Goal: Transaction & Acquisition: Subscribe to service/newsletter

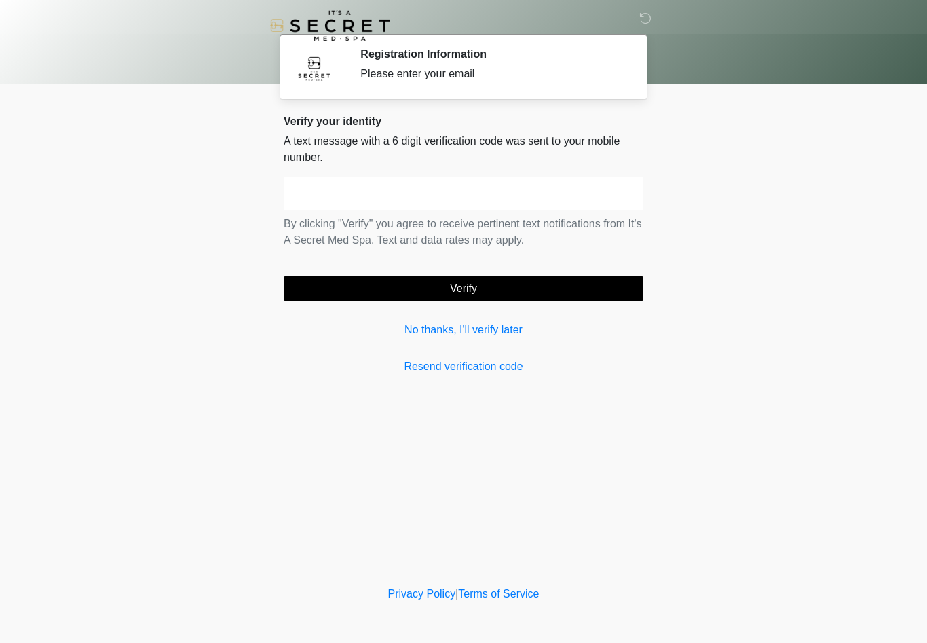
scroll to position [1, 0]
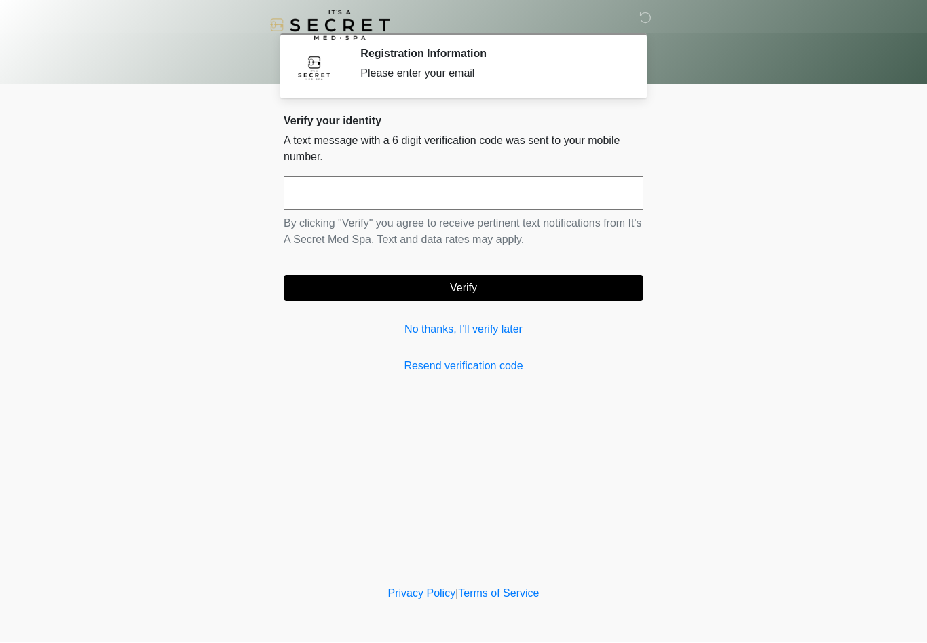
click at [497, 335] on link "No thanks, I'll verify later" at bounding box center [464, 330] width 360 height 16
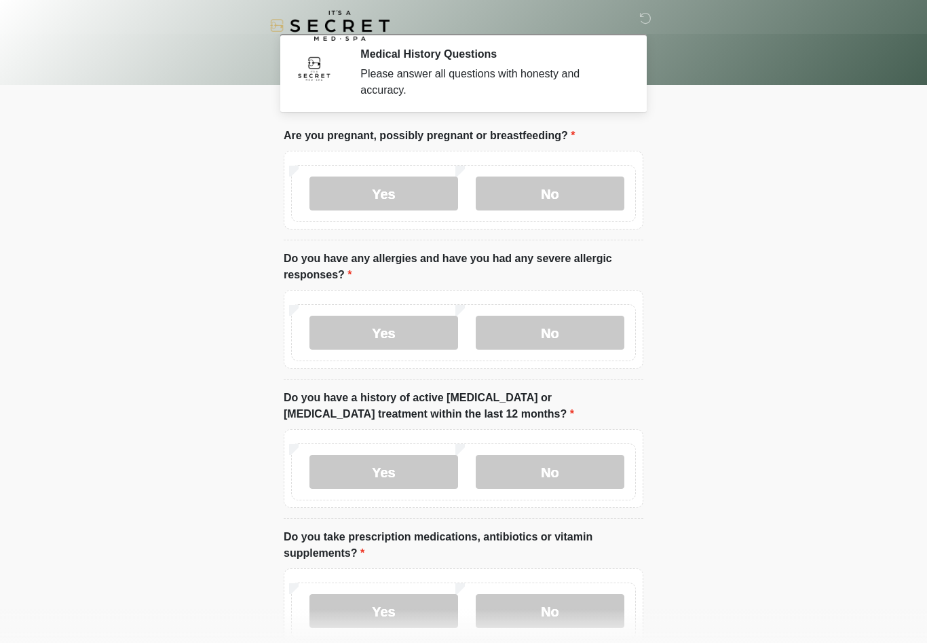
click at [549, 193] on label "No" at bounding box center [550, 194] width 149 height 34
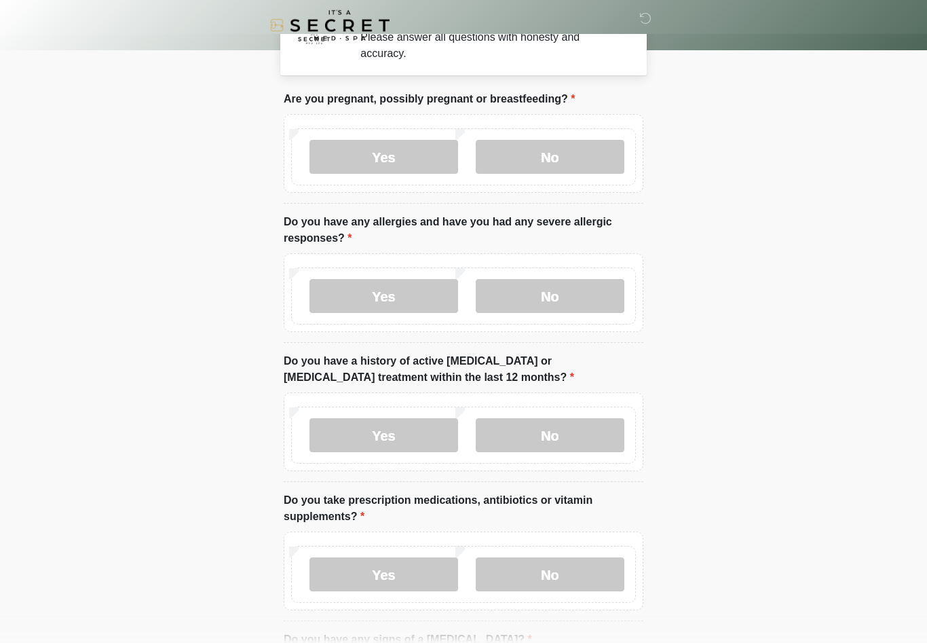
scroll to position [37, 0]
click at [563, 299] on label "No" at bounding box center [550, 296] width 149 height 34
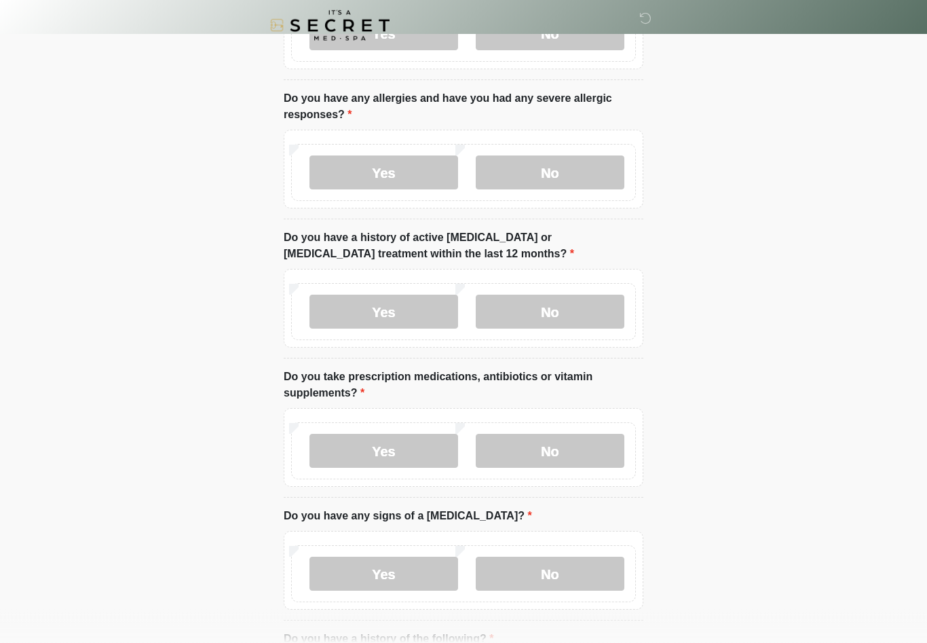
scroll to position [160, 0]
click at [555, 314] on label "No" at bounding box center [550, 312] width 149 height 34
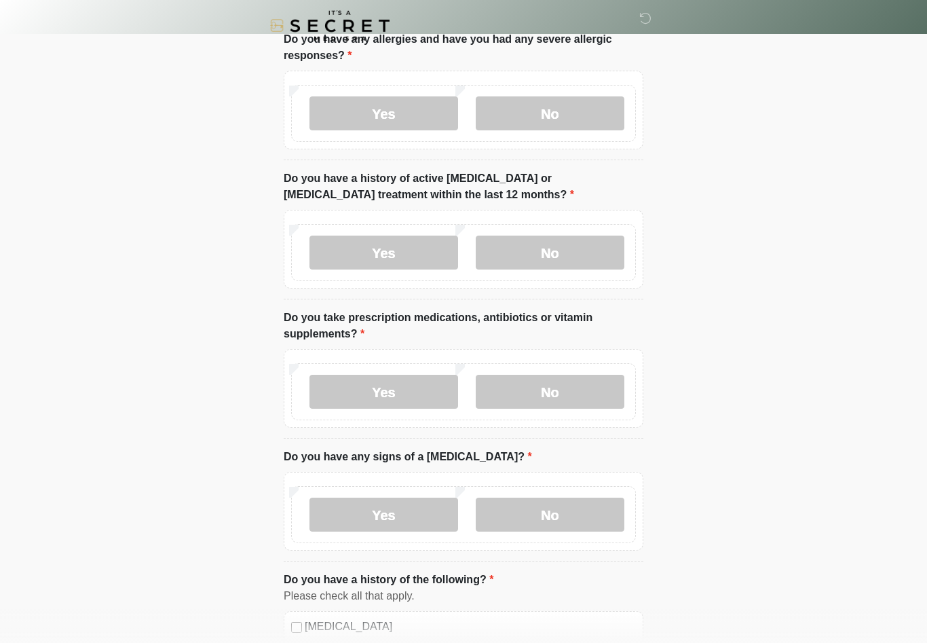
click at [554, 394] on label "No" at bounding box center [550, 392] width 149 height 34
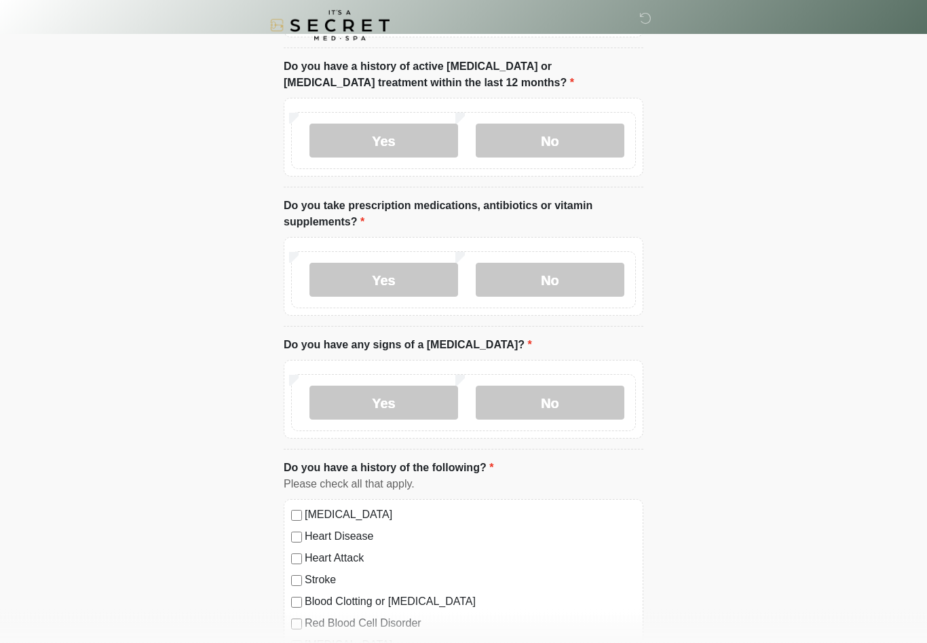
scroll to position [331, 0]
click at [583, 412] on label "No" at bounding box center [550, 403] width 149 height 34
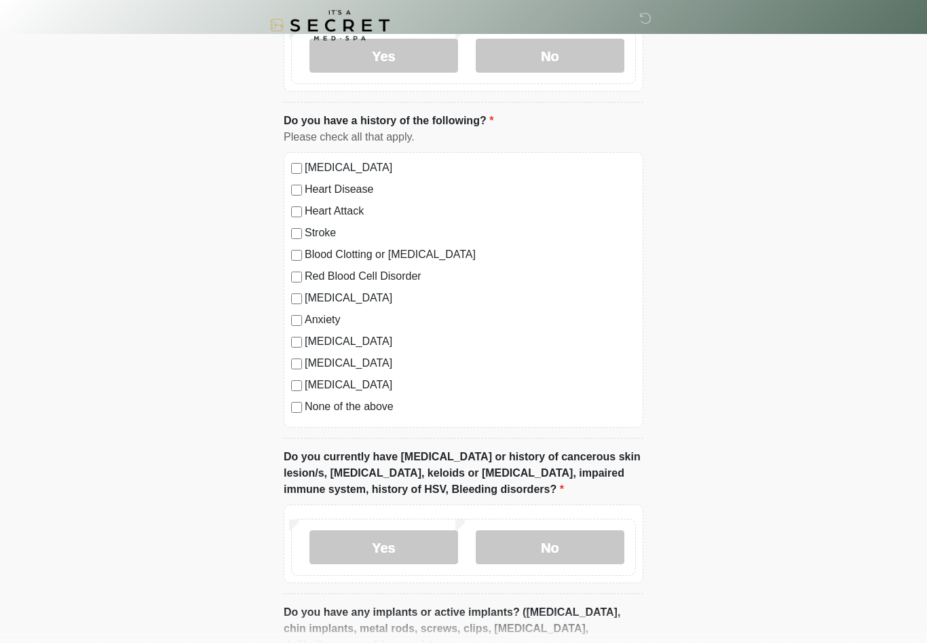
scroll to position [680, 0]
click at [378, 408] on label "None of the above" at bounding box center [470, 405] width 331 height 16
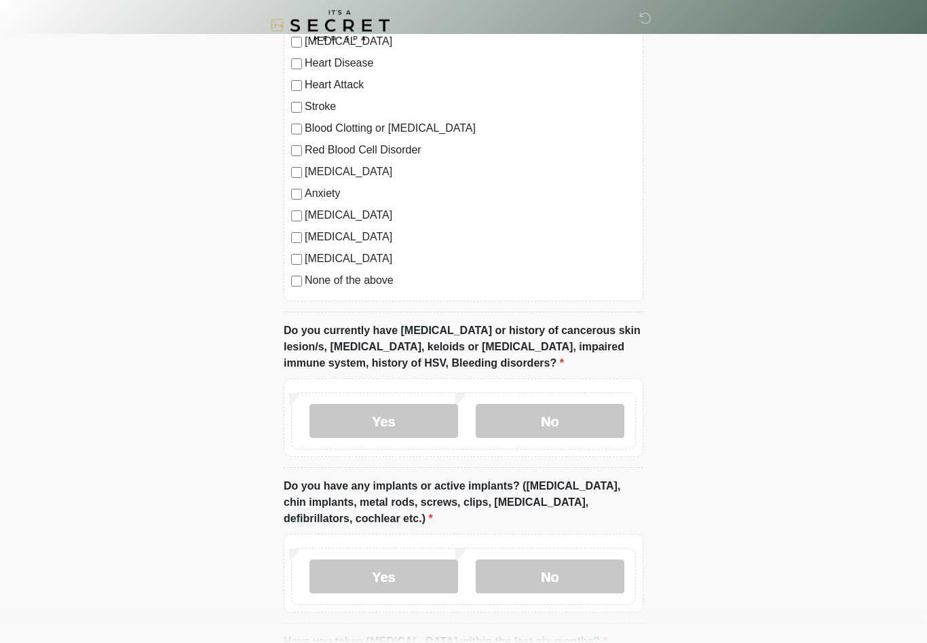
scroll to position [805, 0]
click at [571, 413] on label "No" at bounding box center [550, 420] width 149 height 34
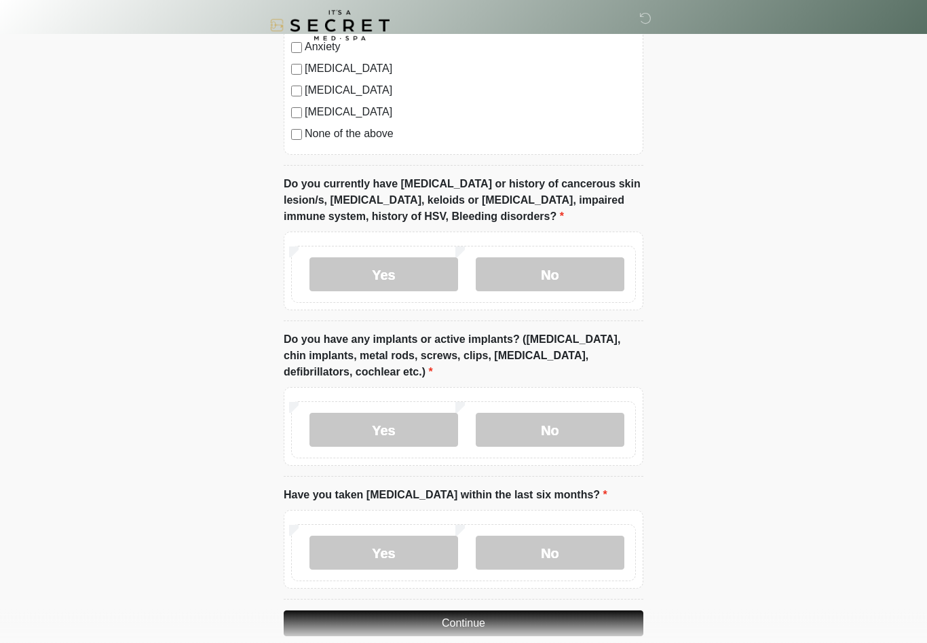
scroll to position [967, 0]
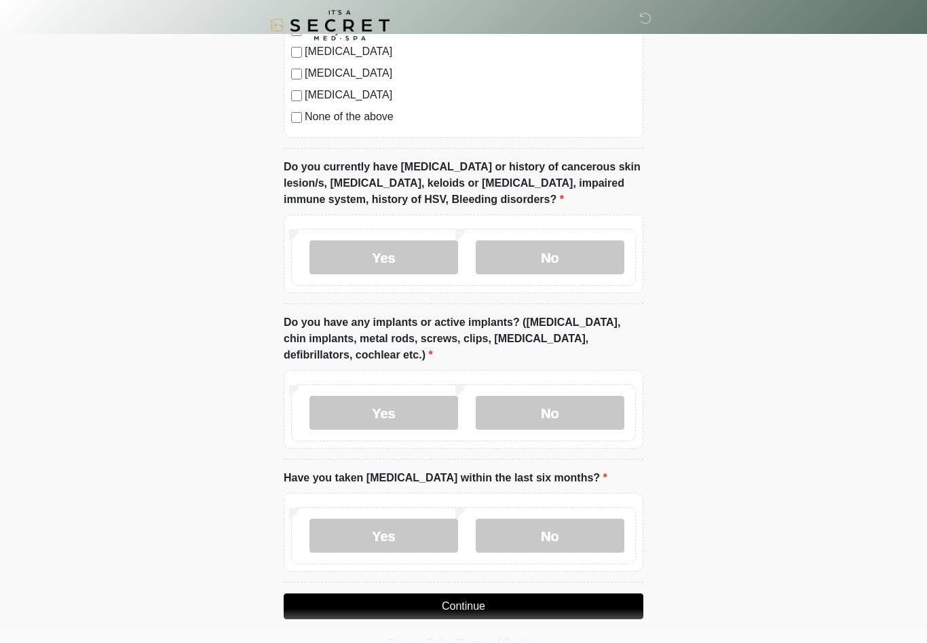
click at [576, 406] on label "No" at bounding box center [550, 413] width 149 height 34
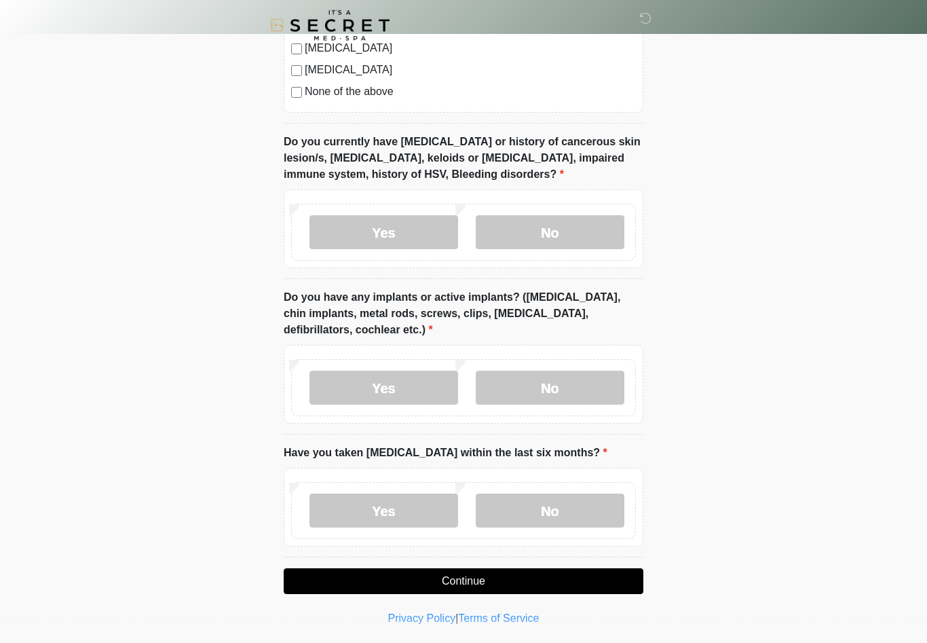
click at [567, 515] on label "No" at bounding box center [550, 511] width 149 height 34
click at [562, 579] on button "Continue" at bounding box center [464, 582] width 360 height 26
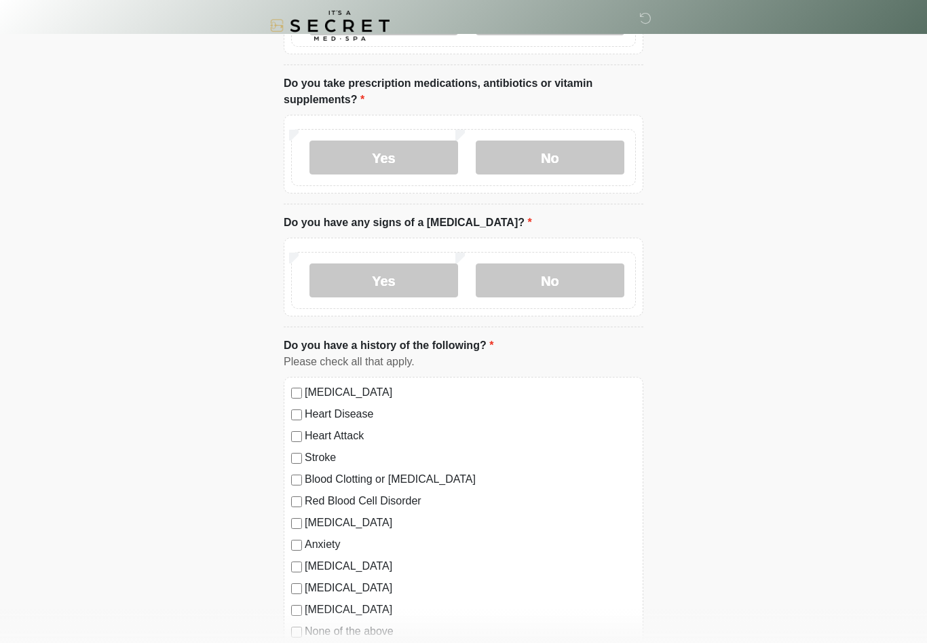
scroll to position [0, 0]
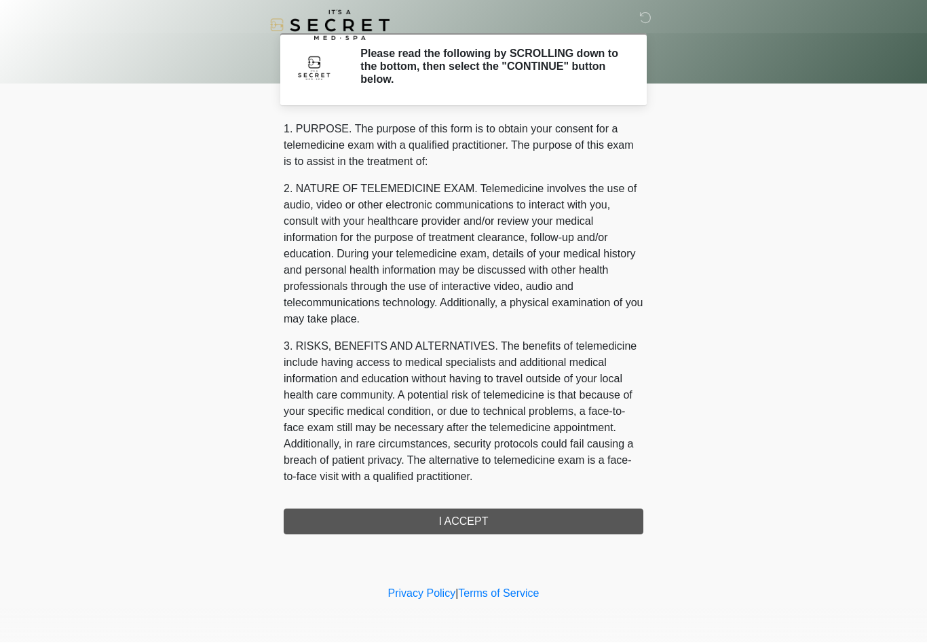
click at [372, 525] on div "1. PURPOSE. The purpose of this form is to obtain your consent for a telemedici…" at bounding box center [464, 328] width 360 height 413
click at [405, 520] on div "1. PURPOSE. The purpose of this form is to obtain your consent for a telemedici…" at bounding box center [464, 328] width 360 height 413
click at [494, 526] on div "1. PURPOSE. The purpose of this form is to obtain your consent for a telemedici…" at bounding box center [464, 328] width 360 height 413
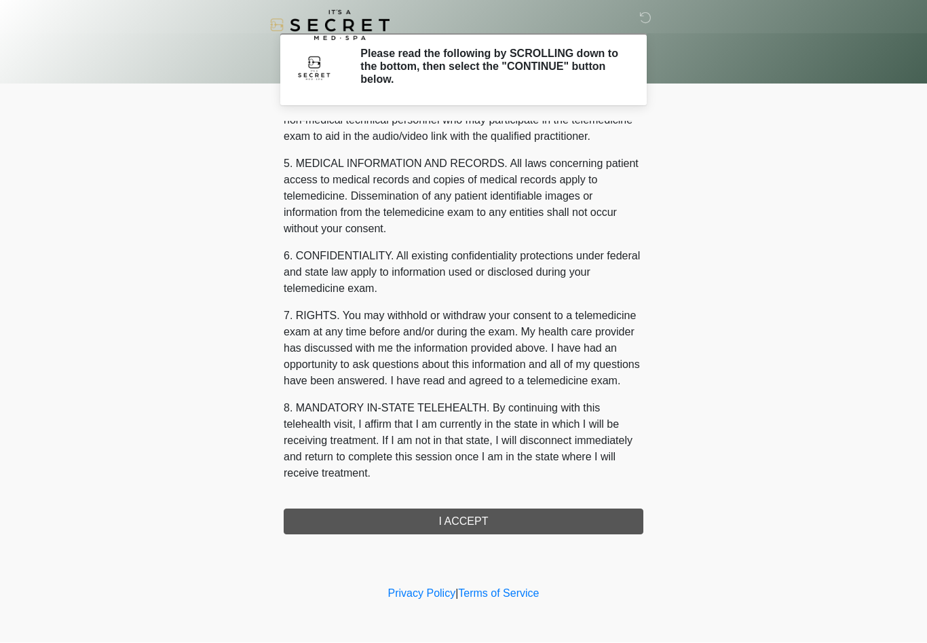
click at [472, 522] on div "1. PURPOSE. The purpose of this form is to obtain your consent for a telemedici…" at bounding box center [464, 328] width 360 height 413
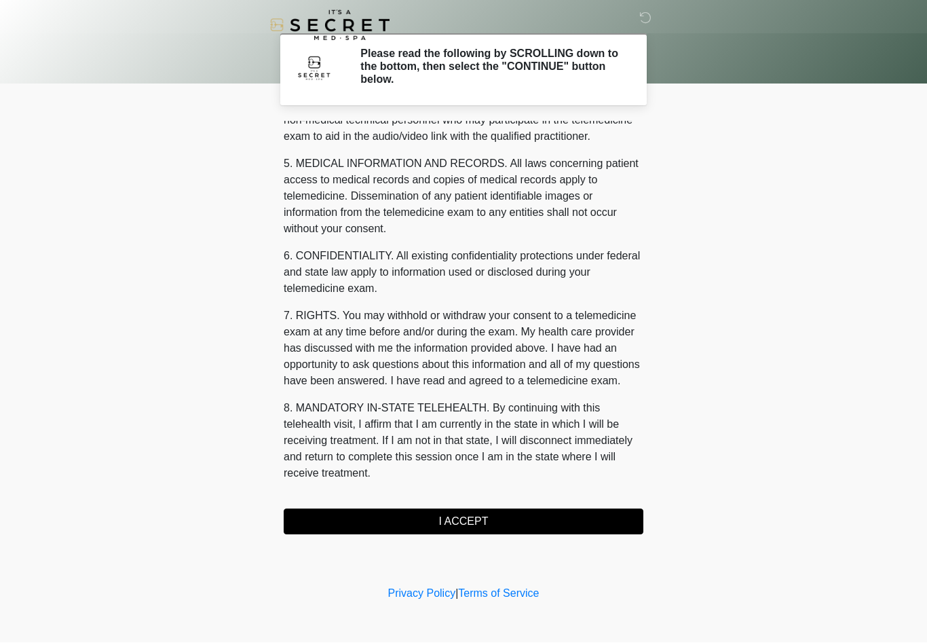
scroll to position [449, 0]
click at [439, 523] on button "I ACCEPT" at bounding box center [464, 522] width 360 height 26
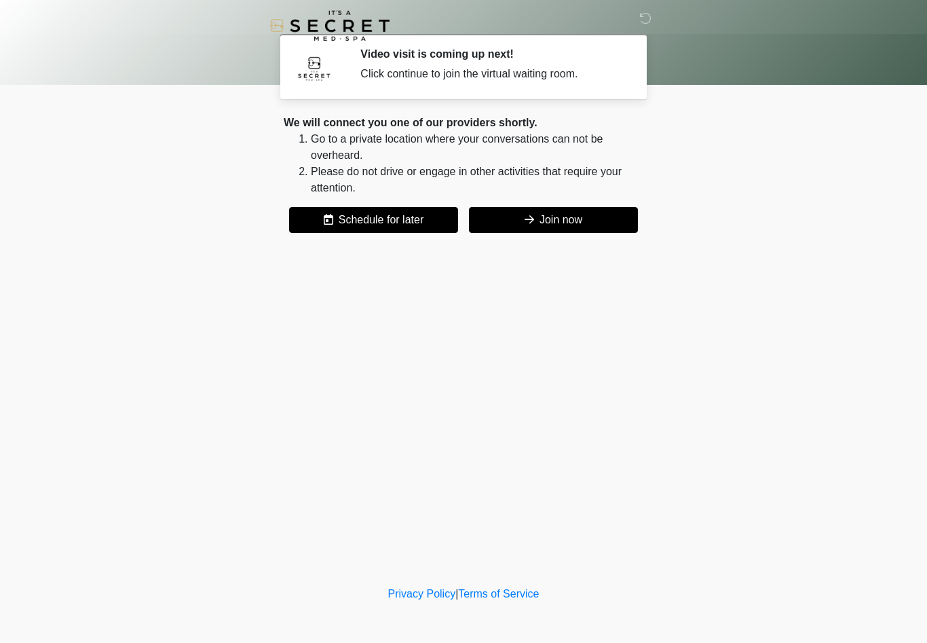
click at [564, 217] on button "Join now" at bounding box center [553, 220] width 169 height 26
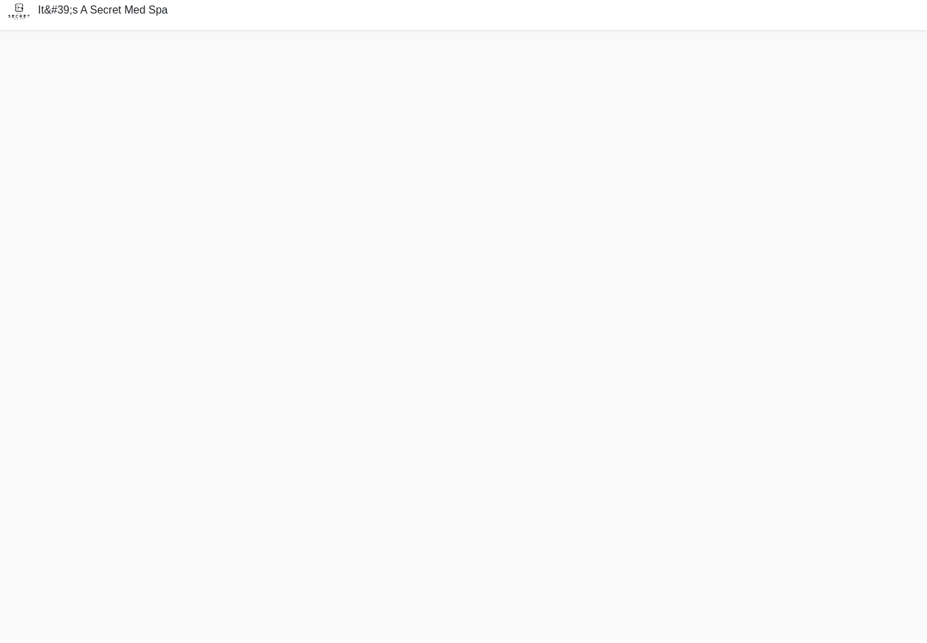
scroll to position [4, 0]
